Goal: Information Seeking & Learning: Learn about a topic

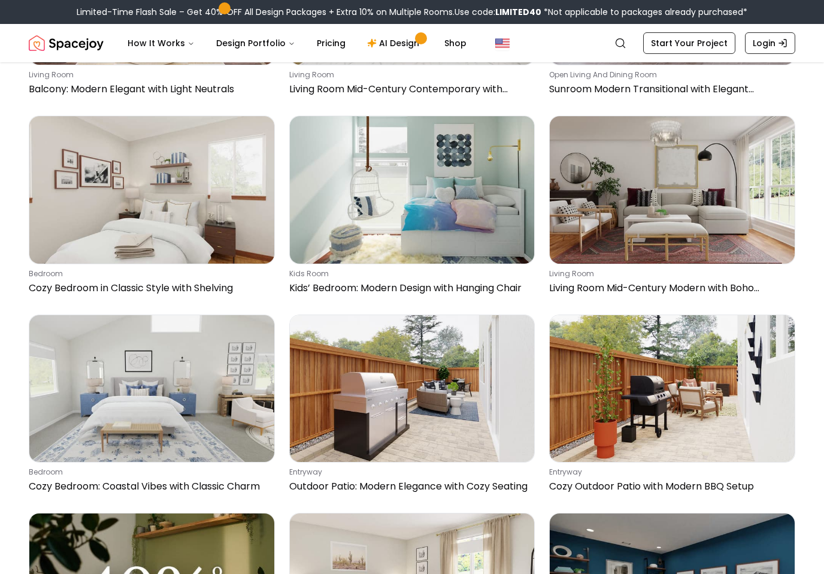
scroll to position [2781, 0]
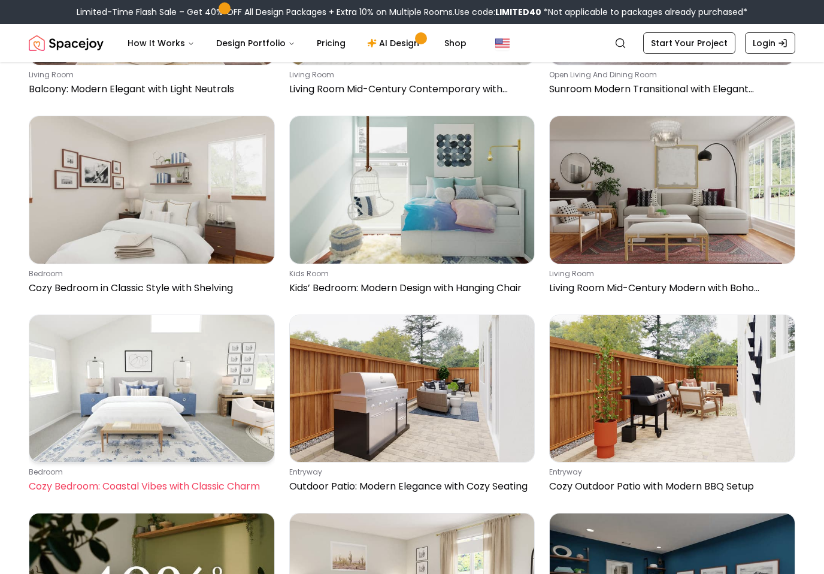
click at [126, 315] on img at bounding box center [151, 388] width 245 height 147
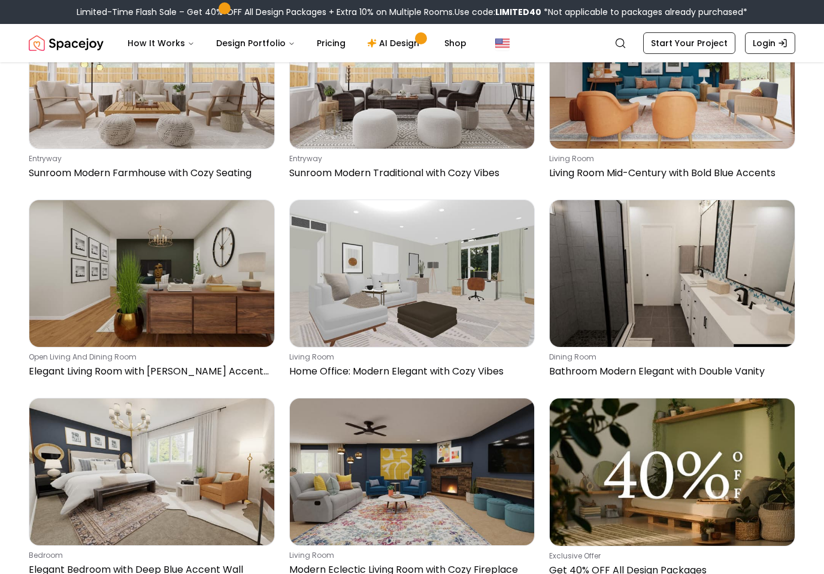
scroll to position [1904, 0]
click at [165, 41] on button "How It Works" at bounding box center [161, 43] width 86 height 24
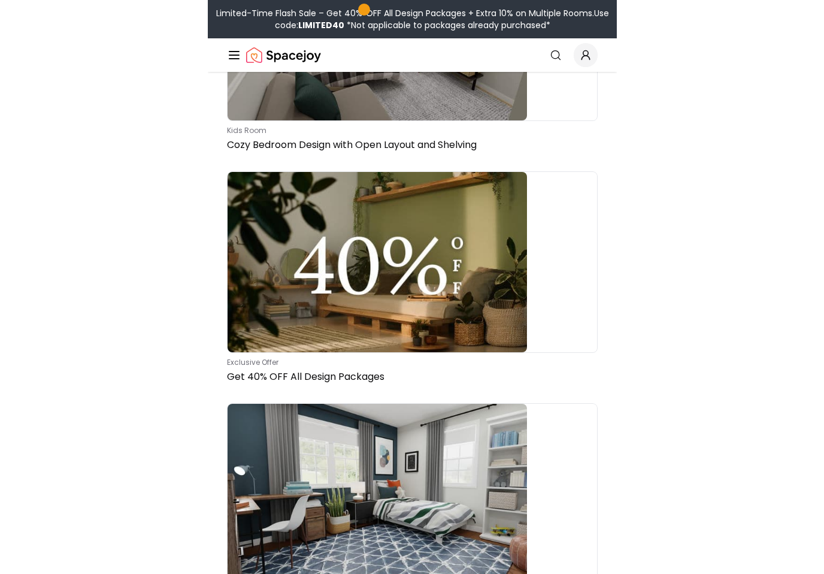
scroll to position [1303, 0]
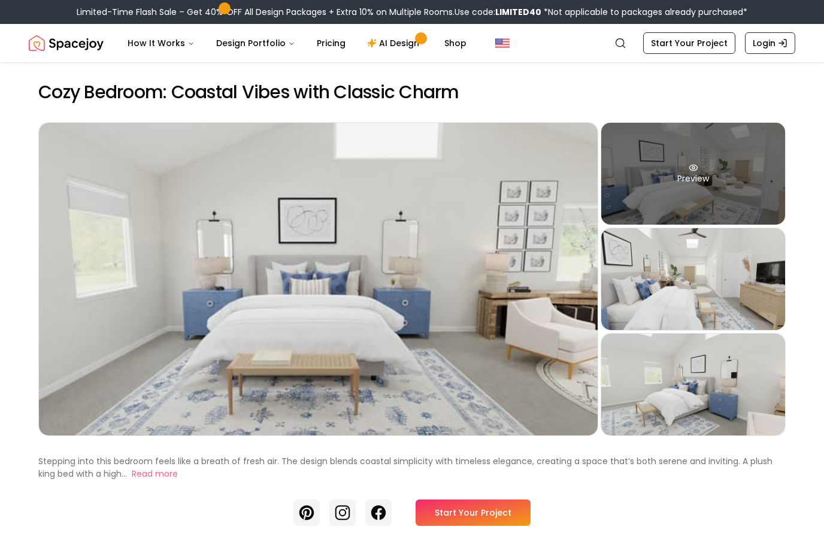
click at [741, 189] on div "Preview" at bounding box center [694, 174] width 184 height 102
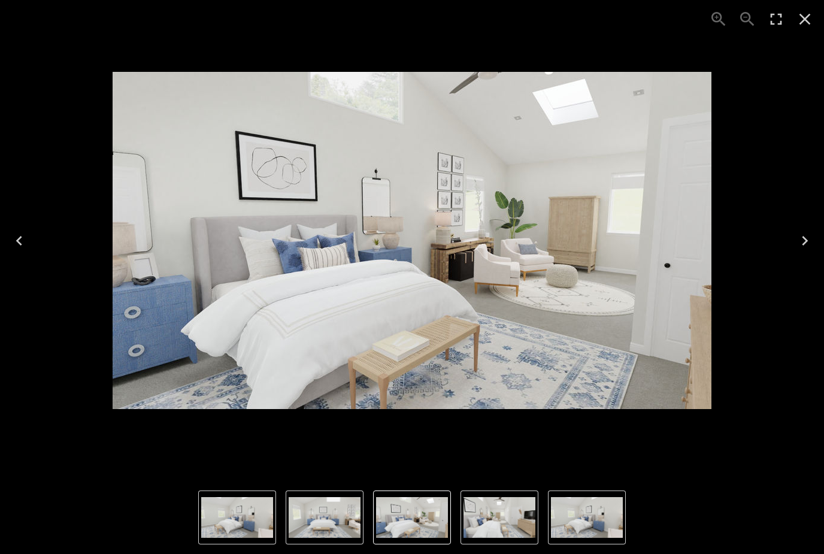
click at [238, 256] on img "2 of 4" at bounding box center [412, 240] width 599 height 337
click at [225, 246] on img "2 of 4" at bounding box center [412, 240] width 599 height 337
click at [799, 250] on button "Next" at bounding box center [805, 241] width 38 height 48
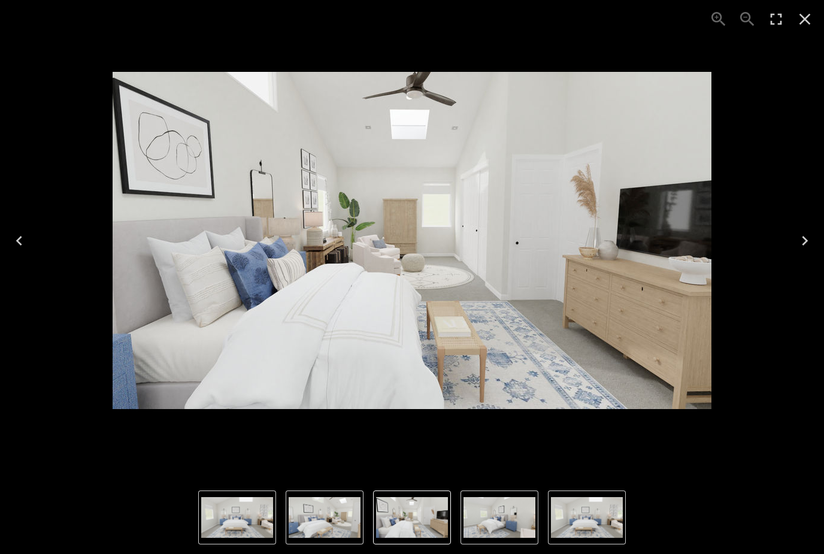
click at [799, 235] on icon "Next" at bounding box center [805, 240] width 19 height 19
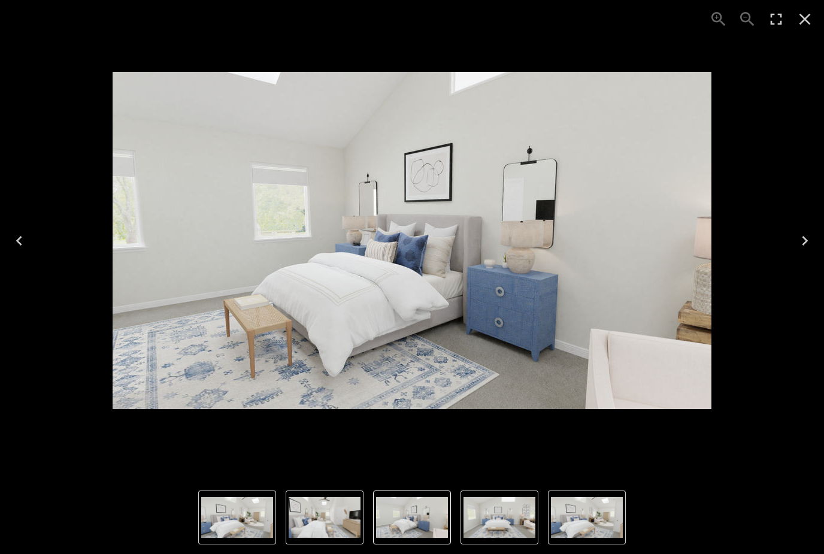
click at [791, 233] on button "Next" at bounding box center [805, 241] width 38 height 48
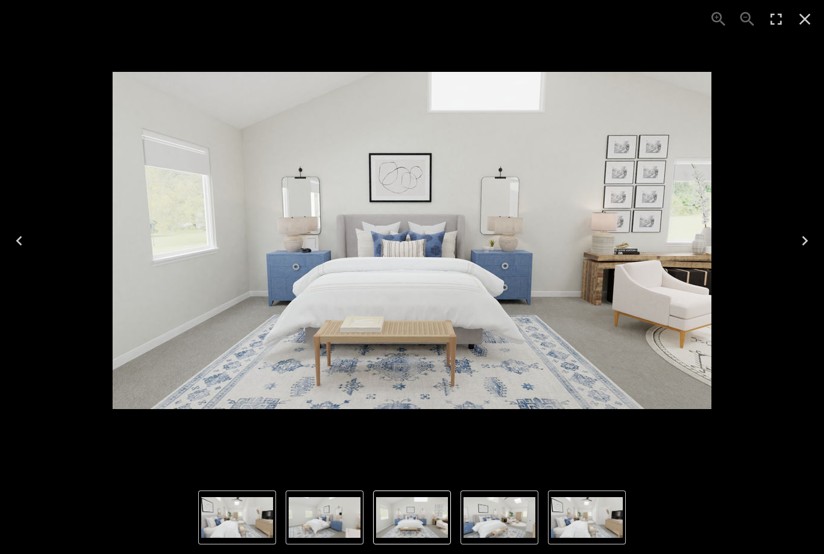
click at [790, 238] on button "Next" at bounding box center [805, 241] width 38 height 48
